Goal: Navigation & Orientation: Find specific page/section

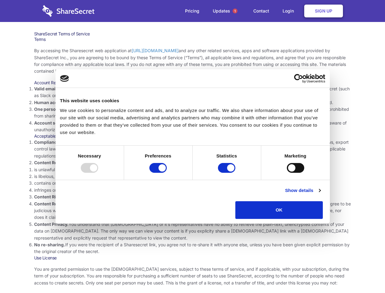
click at [193, 146] on li "Compliance with local laws and regulations. Your use of the Sharesecret must no…" at bounding box center [192, 149] width 317 height 20
click at [98, 173] on div at bounding box center [89, 168] width 17 height 10
click at [167, 173] on input "Preferences" at bounding box center [157, 168] width 17 height 10
checkbox input "false"
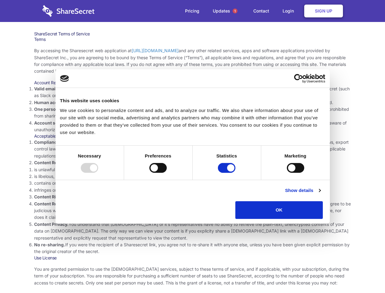
click at [228, 173] on input "Statistics" at bounding box center [226, 168] width 17 height 10
checkbox input "false"
click at [287, 173] on input "Marketing" at bounding box center [295, 168] width 17 height 10
checkbox input "true"
click at [321, 194] on link "Show details" at bounding box center [302, 190] width 35 height 7
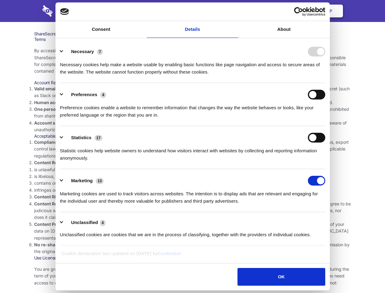
click at [328, 221] on ul "Necessary 7 Necessary cookies help make a website usable by enabling basic func…" at bounding box center [192, 143] width 271 height 206
click at [235, 11] on span "1" at bounding box center [235, 11] width 5 height 5
